Goal: Task Accomplishment & Management: Manage account settings

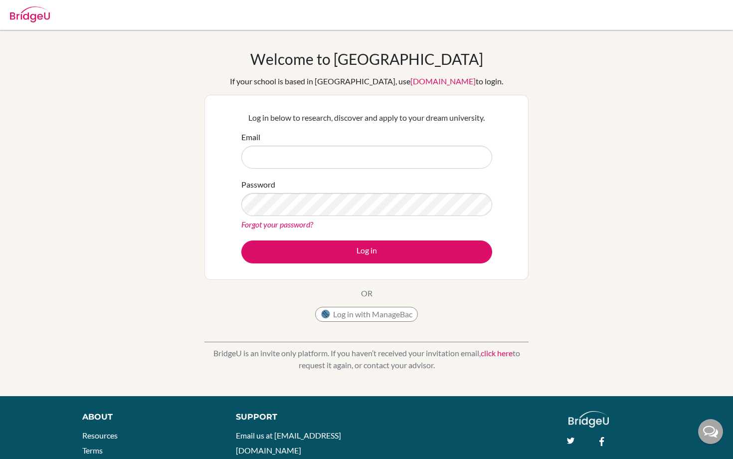
click at [310, 148] on input "Email" at bounding box center [366, 157] width 251 height 23
click at [268, 216] on div "Password Forgot your password?" at bounding box center [366, 204] width 251 height 52
click at [404, 151] on input "Email" at bounding box center [366, 157] width 251 height 23
click at [524, 98] on div "Log in below to research, discover and apply to your dream university. Email Pa…" at bounding box center [366, 187] width 324 height 185
click at [315, 150] on input "Email" at bounding box center [366, 157] width 251 height 23
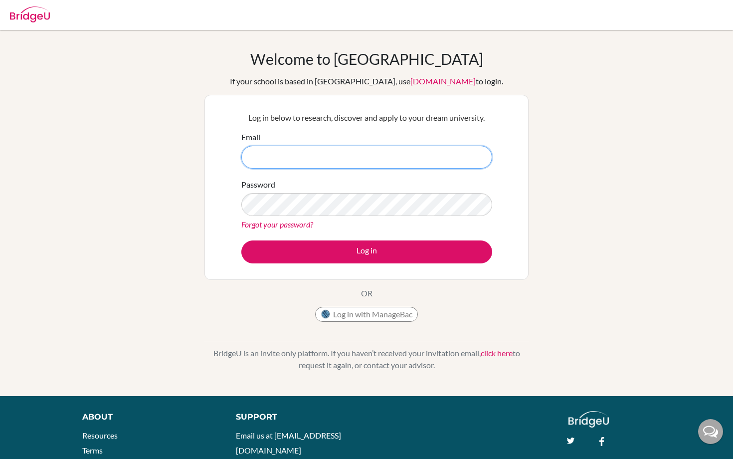
paste input "[EMAIL_ADDRESS][DOMAIN_NAME]"
type input "[EMAIL_ADDRESS][DOMAIN_NAME]"
click at [281, 192] on div "Password Forgot your password?" at bounding box center [366, 204] width 251 height 52
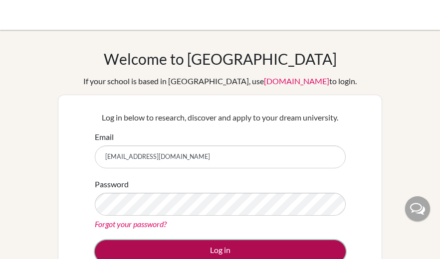
click at [143, 243] on button "Log in" at bounding box center [220, 251] width 251 height 23
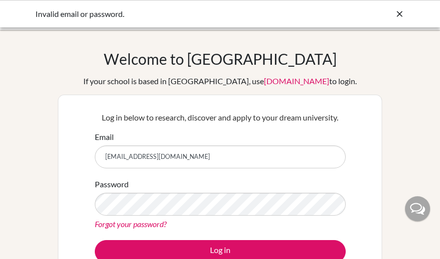
click at [125, 222] on link "Forgot your password?" at bounding box center [131, 223] width 72 height 9
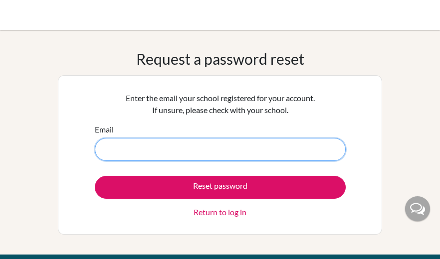
paste input "[EMAIL_ADDRESS][DOMAIN_NAME]"
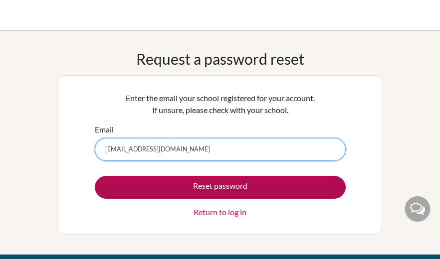
type input "[EMAIL_ADDRESS][DOMAIN_NAME]"
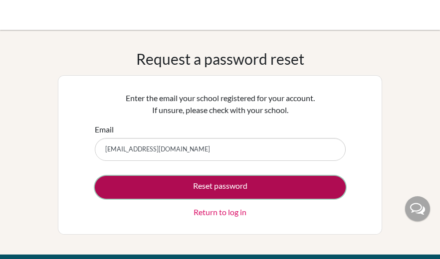
click at [181, 188] on button "Reset password" at bounding box center [220, 187] width 251 height 23
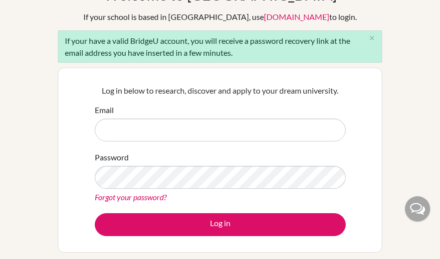
scroll to position [65, 0]
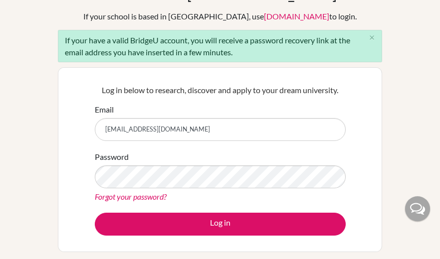
type input "[EMAIL_ADDRESS][DOMAIN_NAME]"
click at [132, 199] on link "Forgot your password?" at bounding box center [131, 196] width 72 height 9
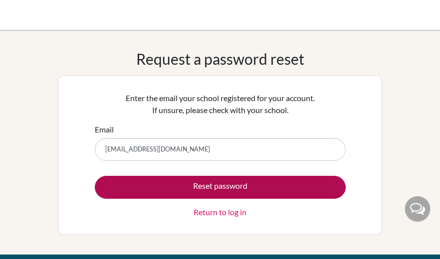
type input "[EMAIL_ADDRESS][DOMAIN_NAME]"
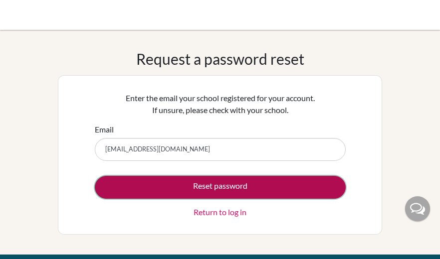
click at [163, 191] on button "Reset password" at bounding box center [220, 187] width 251 height 23
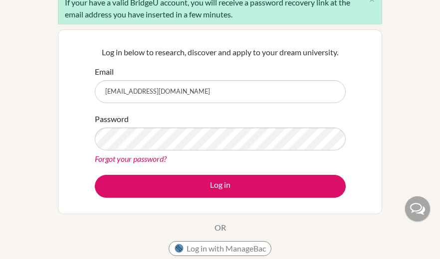
scroll to position [136, 0]
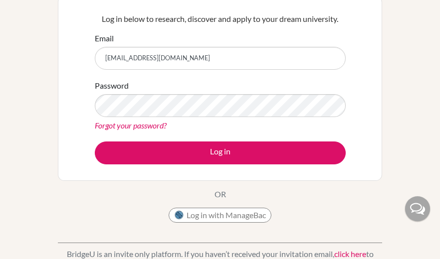
type input "gabriel_villaplana@cds.ed.cr"
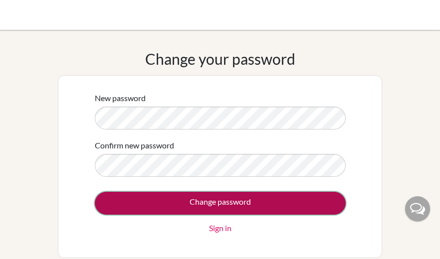
click at [132, 196] on input "Change password" at bounding box center [220, 203] width 251 height 23
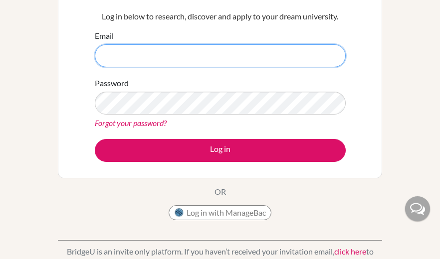
scroll to position [128, 0]
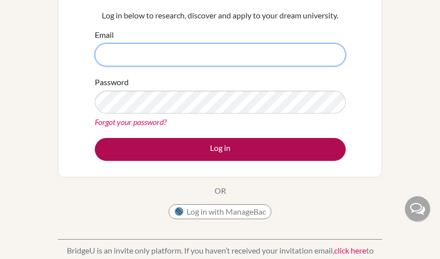
type input "gabriel_villaplana@cds.ed.cr"
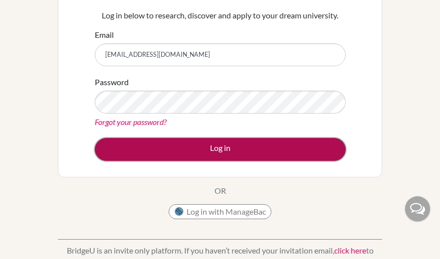
click at [182, 151] on button "Log in" at bounding box center [220, 149] width 251 height 23
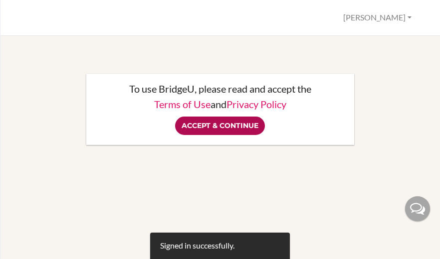
click at [206, 123] on input "Accept & Continue" at bounding box center [220, 126] width 90 height 18
